Goal: Check status: Check status

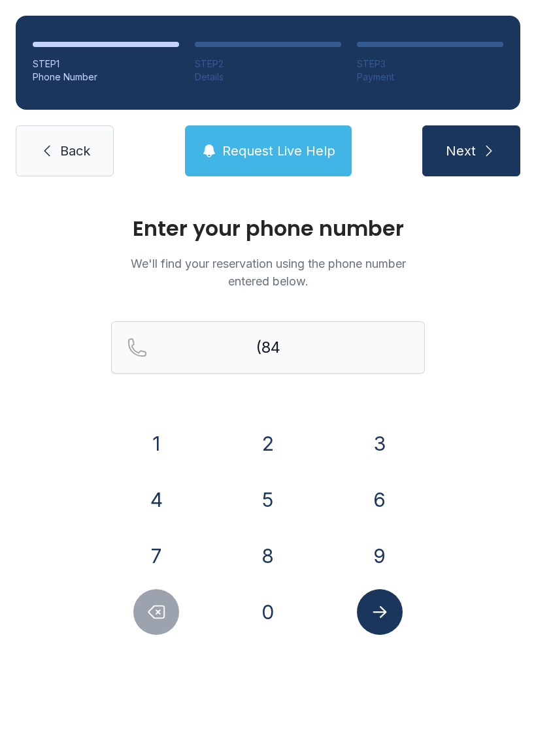
click at [374, 459] on button "3" at bounding box center [380, 444] width 46 height 46
click at [263, 498] on button "5" at bounding box center [268, 500] width 46 height 46
click at [153, 497] on button "4" at bounding box center [156, 500] width 46 height 46
click at [289, 608] on button "0" at bounding box center [268, 612] width 46 height 46
click at [268, 501] on button "5" at bounding box center [268, 500] width 46 height 46
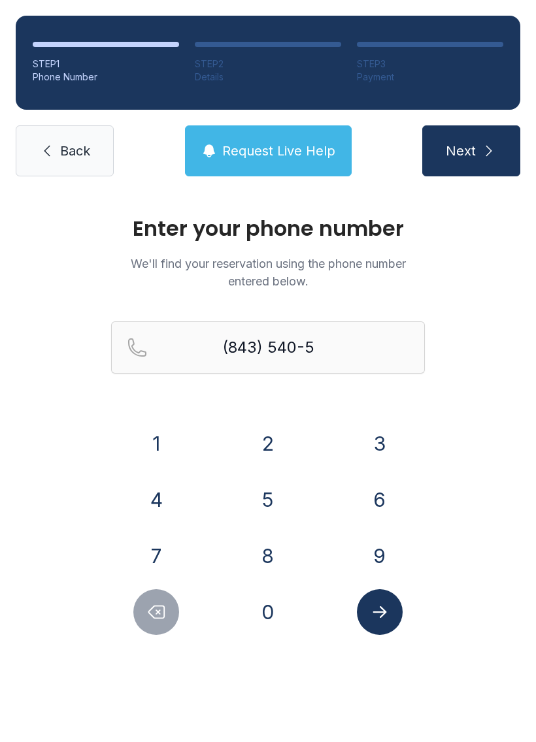
click at [277, 436] on button "2" at bounding box center [268, 444] width 46 height 46
click at [381, 555] on button "9" at bounding box center [380, 556] width 46 height 46
click at [383, 506] on button "6" at bounding box center [380, 500] width 46 height 46
type input "[PHONE_NUMBER]"
click at [388, 610] on icon "Submit lookup form" at bounding box center [380, 612] width 20 height 20
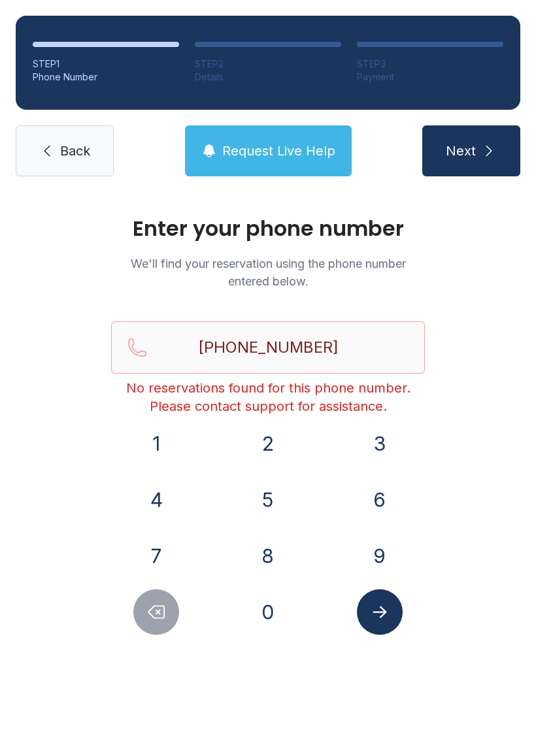
click at [40, 141] on link "Back" at bounding box center [65, 150] width 98 height 51
